Goal: Use online tool/utility: Utilize a website feature to perform a specific function

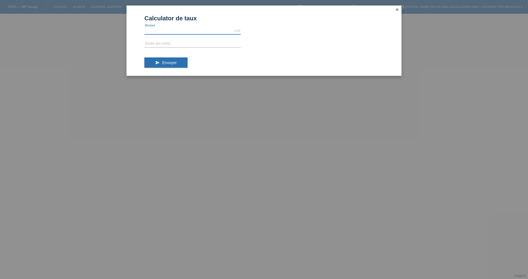
click at [192, 32] on input "text" at bounding box center [192, 30] width 96 height 7
type input "848.00"
click at [206, 48] on form "Calculator de taux 848.00 CHF error [GEOGRAPHIC_DATA] error Durée (en mois) sen…" at bounding box center [263, 45] width 239 height 61
click at [185, 42] on input "text" at bounding box center [192, 43] width 96 height 7
click at [163, 61] on span "Envoyer" at bounding box center [169, 62] width 14 height 4
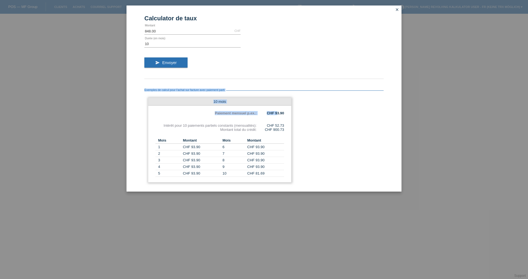
drag, startPoint x: 276, startPoint y: 113, endPoint x: 289, endPoint y: 113, distance: 13.2
click at [291, 112] on div "10 mois Paiement mensuel p.ex.: CHF 93.90 Intérêt pour 10 paiements partiels co…" at bounding box center [219, 140] width 143 height 85
drag, startPoint x: 276, startPoint y: 126, endPoint x: 287, endPoint y: 124, distance: 11.4
click at [287, 124] on div "10 mois Paiement mensuel p.ex.: CHF 93.90 Intérêt pour 10 paiements partiels co…" at bounding box center [219, 140] width 143 height 85
click at [177, 43] on input "10" at bounding box center [192, 43] width 96 height 7
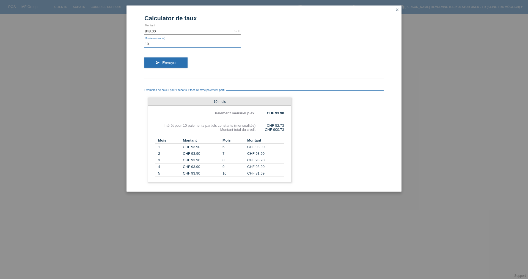
click at [177, 43] on input "10" at bounding box center [192, 43] width 96 height 7
type input "20"
click at [150, 65] on button "send Envoyer" at bounding box center [165, 62] width 43 height 10
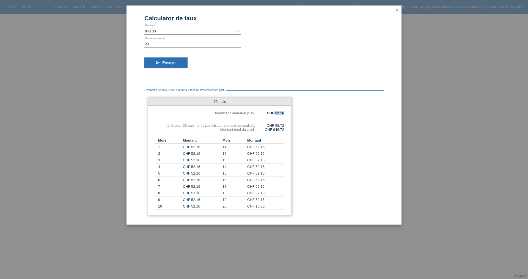
drag, startPoint x: 274, startPoint y: 114, endPoint x: 285, endPoint y: 115, distance: 11.3
click at [285, 115] on div "20 mois Paiement mensuel p.ex.: CHF 52.16 Intérêt pour 20 paiements partiels co…" at bounding box center [219, 157] width 143 height 118
drag, startPoint x: 274, startPoint y: 126, endPoint x: 284, endPoint y: 124, distance: 10.9
click at [284, 124] on div "20 mois Paiement mensuel p.ex.: CHF 52.16 Intérêt pour 20 paiements partiels co…" at bounding box center [219, 157] width 143 height 118
